Goal: Information Seeking & Learning: Understand process/instructions

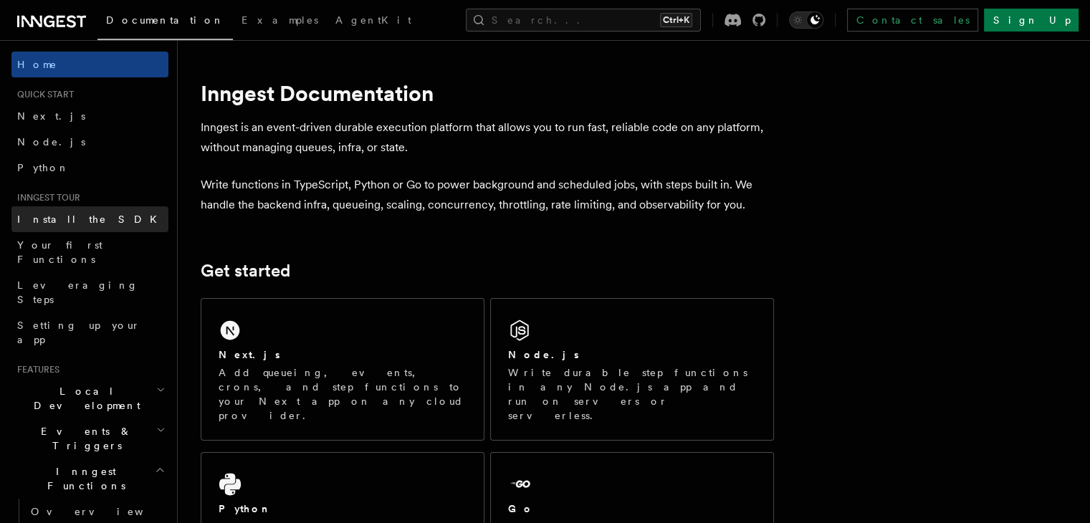
click at [92, 227] on link "Install the SDK" at bounding box center [89, 219] width 157 height 26
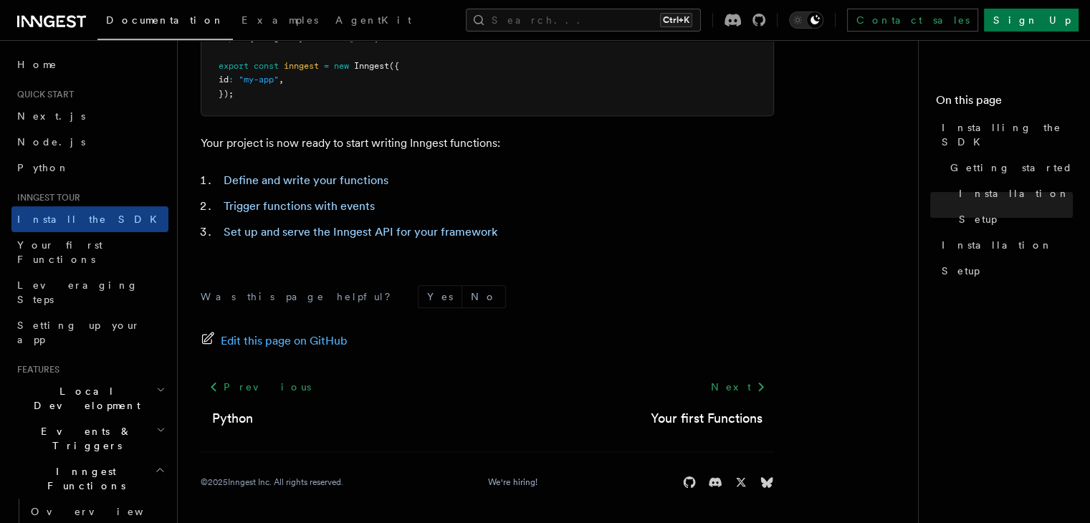
scroll to position [667, 0]
click at [736, 389] on link "Next" at bounding box center [738, 389] width 72 height 26
click at [80, 111] on link "Next.js" at bounding box center [89, 116] width 157 height 26
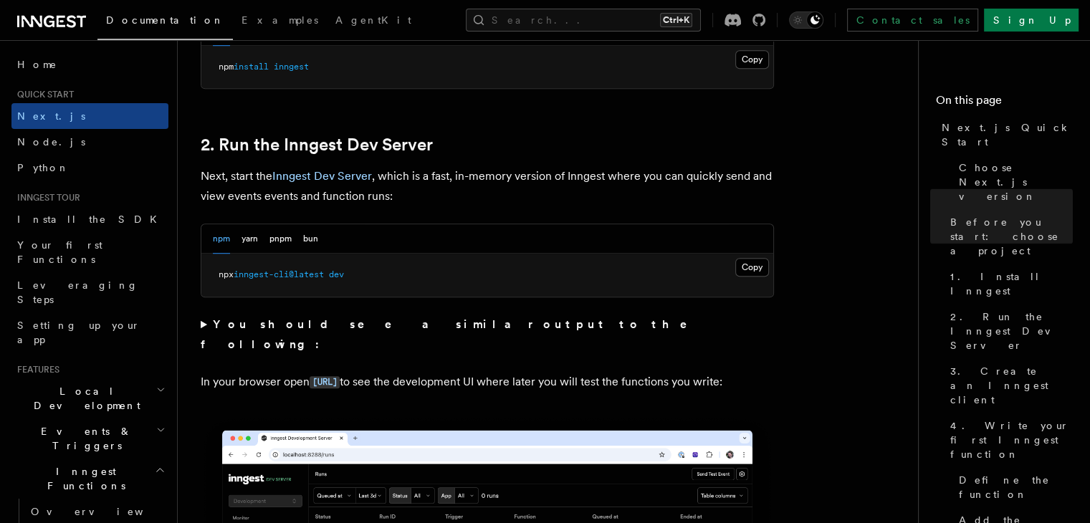
scroll to position [929, 0]
click at [204, 324] on summary "You should see a similar output to the following:" at bounding box center [488, 335] width 574 height 40
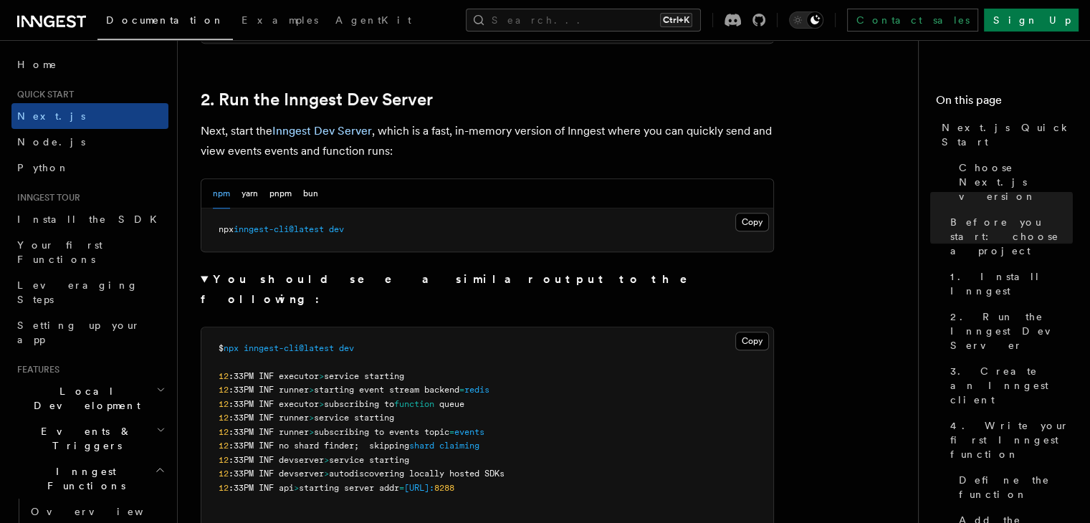
scroll to position [978, 0]
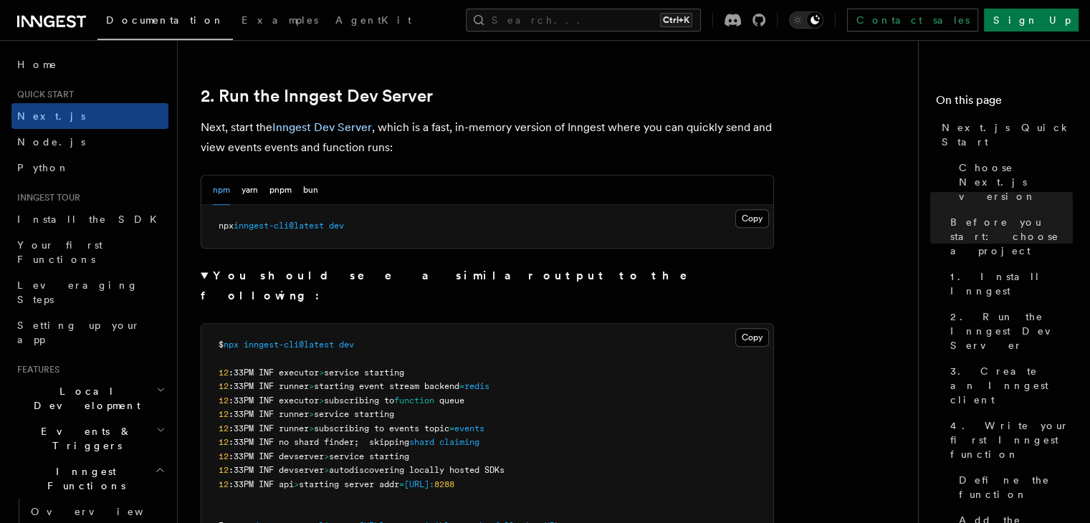
click at [206, 272] on summary "You should see a similar output to the following:" at bounding box center [488, 286] width 574 height 40
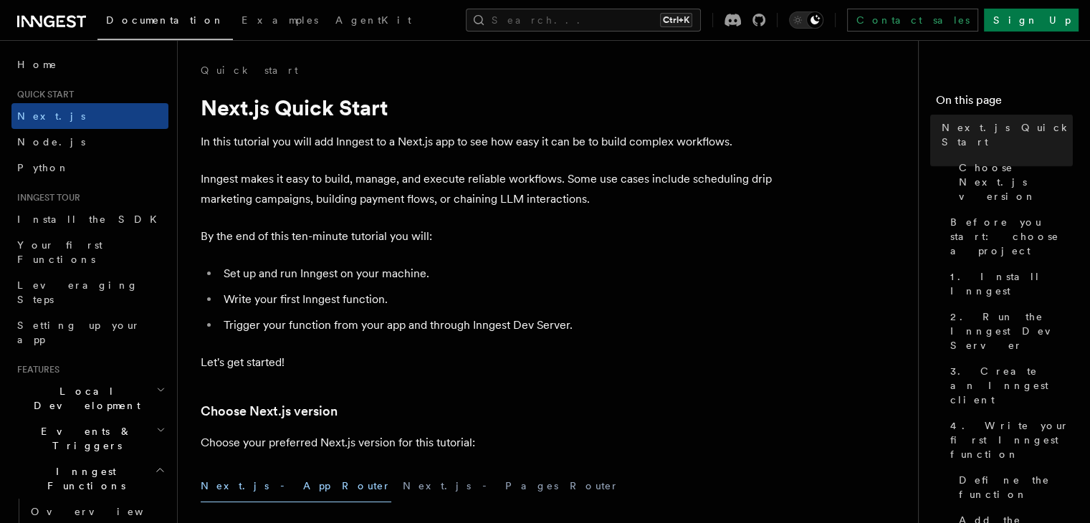
scroll to position [1, 0]
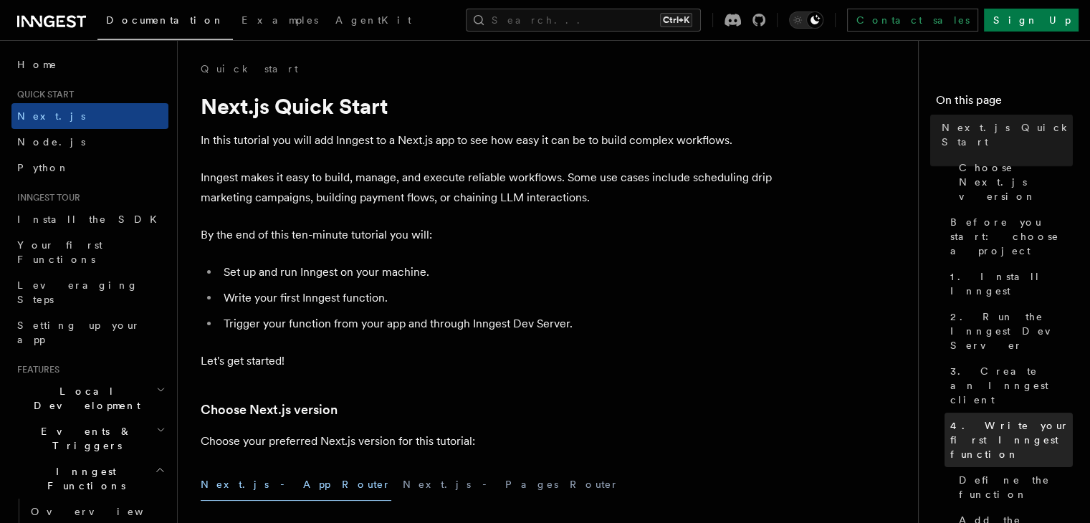
click at [951, 419] on span "4. Write your first Inngest function" at bounding box center [1012, 440] width 123 height 43
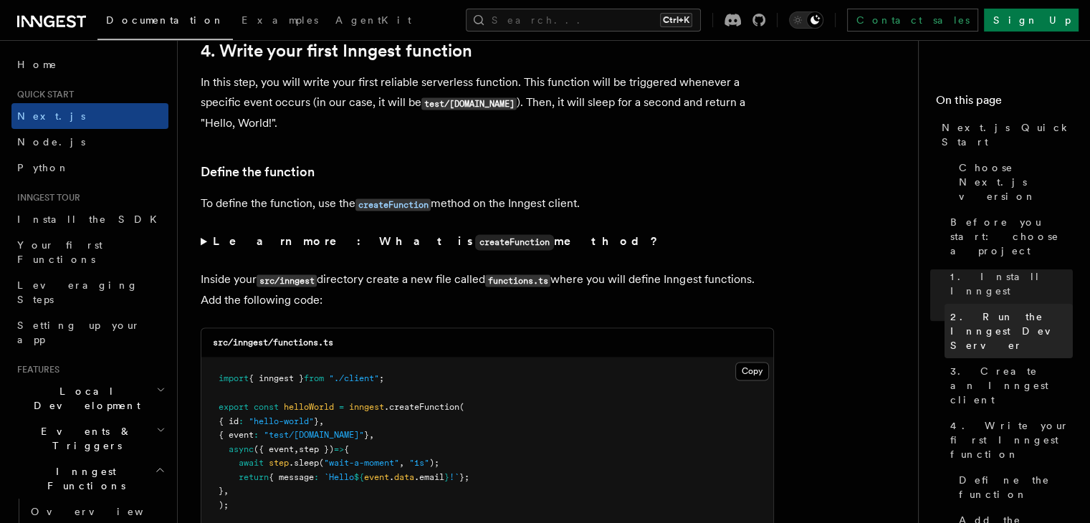
click at [951, 310] on span "2. Run the Inngest Dev Server" at bounding box center [1012, 331] width 123 height 43
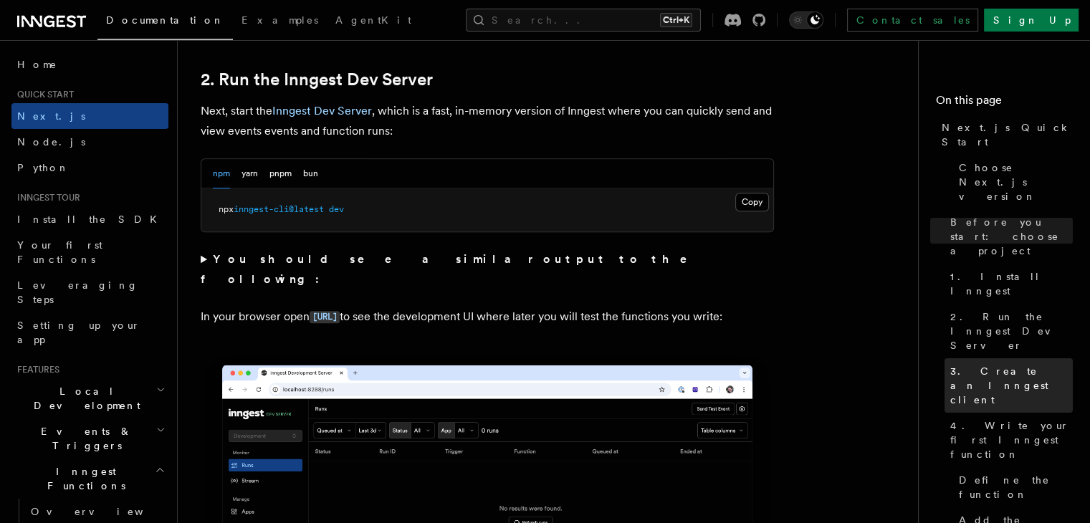
click at [951, 364] on span "3. Create an Inngest client" at bounding box center [1012, 385] width 123 height 43
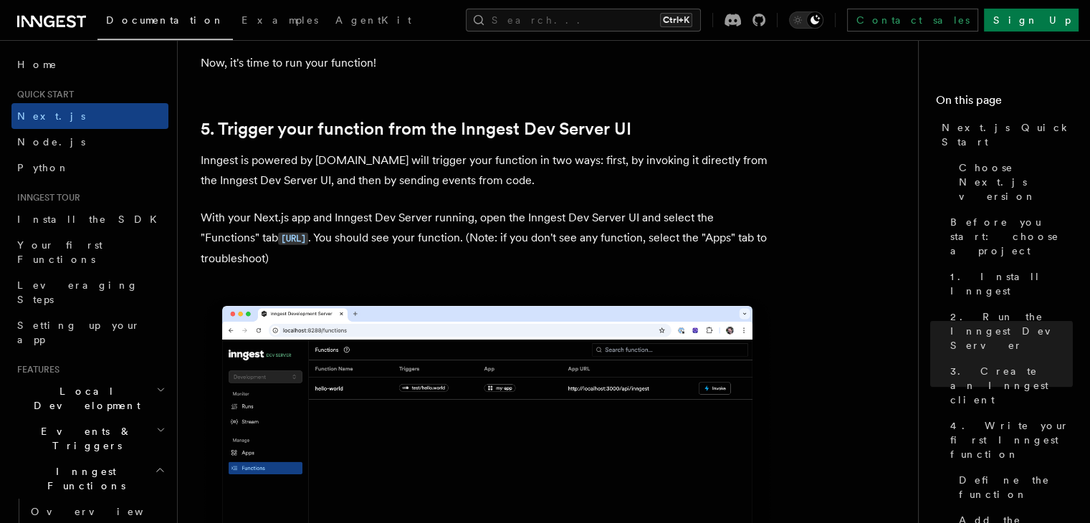
scroll to position [3265, 0]
